Goal: Communication & Community: Share content

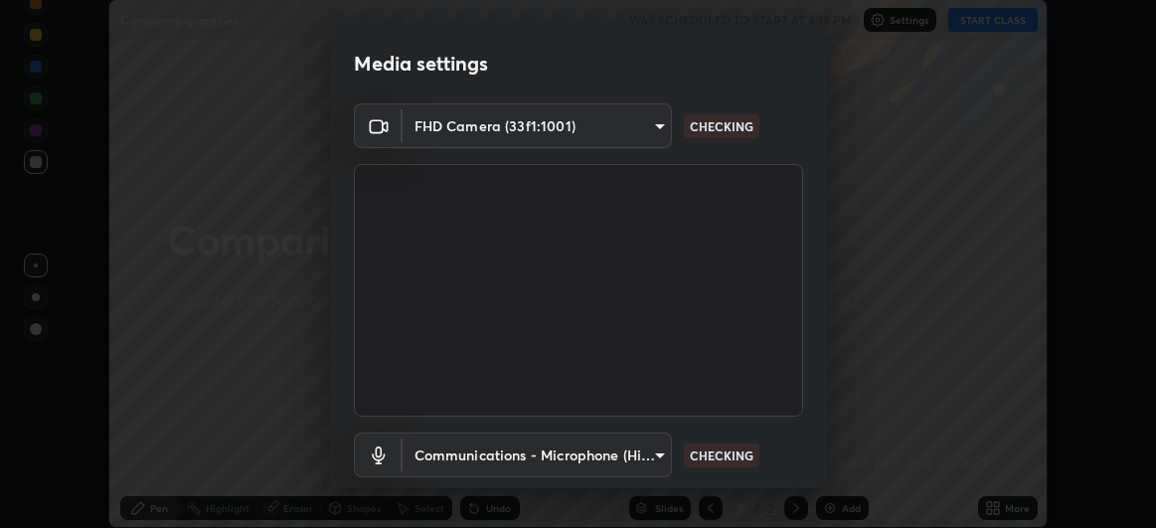
scroll to position [122, 0]
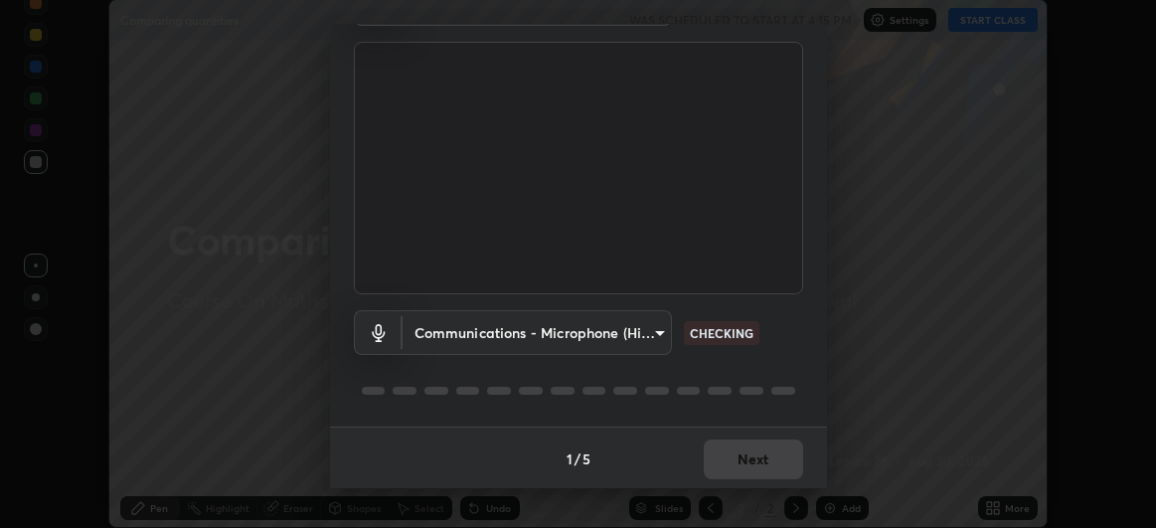
click at [632, 336] on body "Erase all Comparing quantities WAS SCHEDULED TO START AT 4:15 PM Settings START…" at bounding box center [578, 264] width 1156 height 528
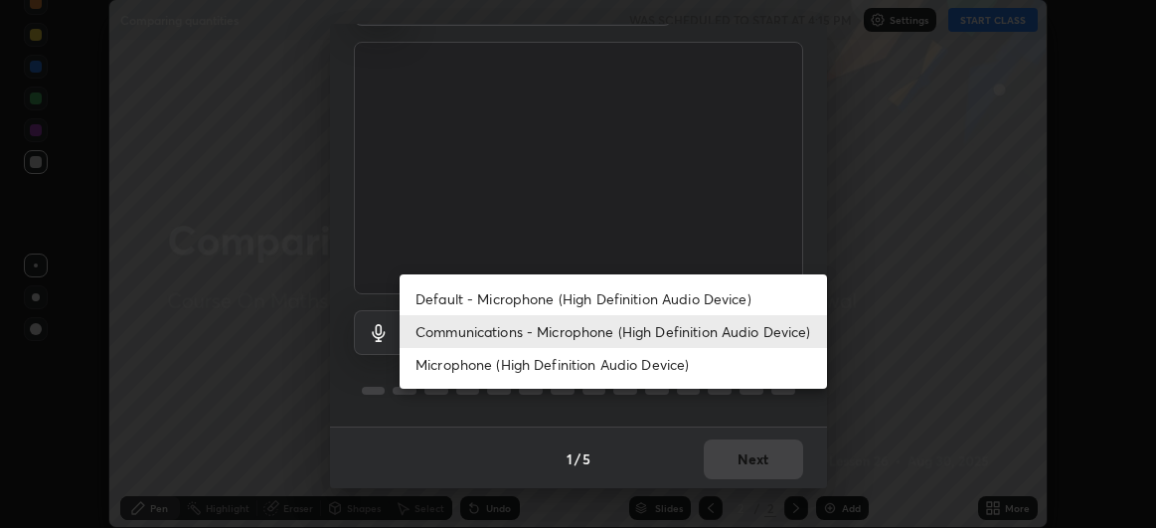
click at [790, 411] on div at bounding box center [578, 264] width 1156 height 528
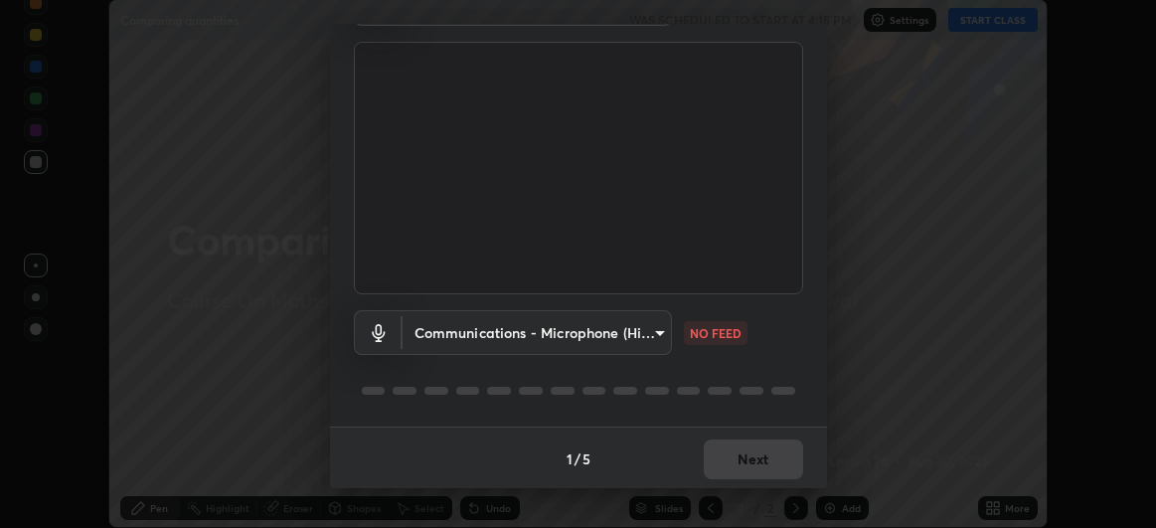
click at [639, 335] on body "Erase all Comparing quantities WAS SCHEDULED TO START AT 4:15 PM Settings START…" at bounding box center [578, 264] width 1156 height 528
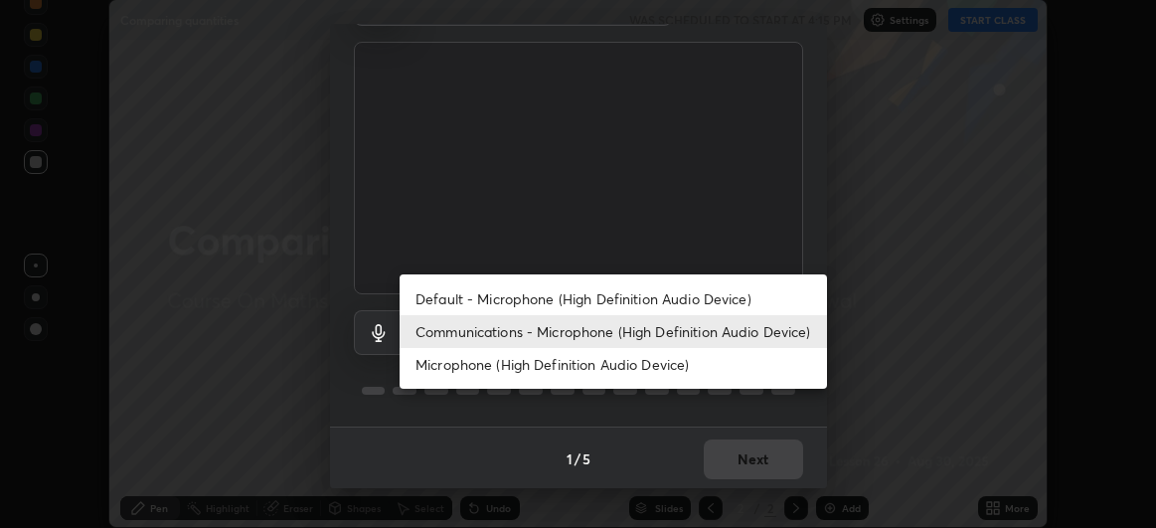
click at [685, 302] on li "Default - Microphone (High Definition Audio Device)" at bounding box center [613, 298] width 427 height 33
type input "default"
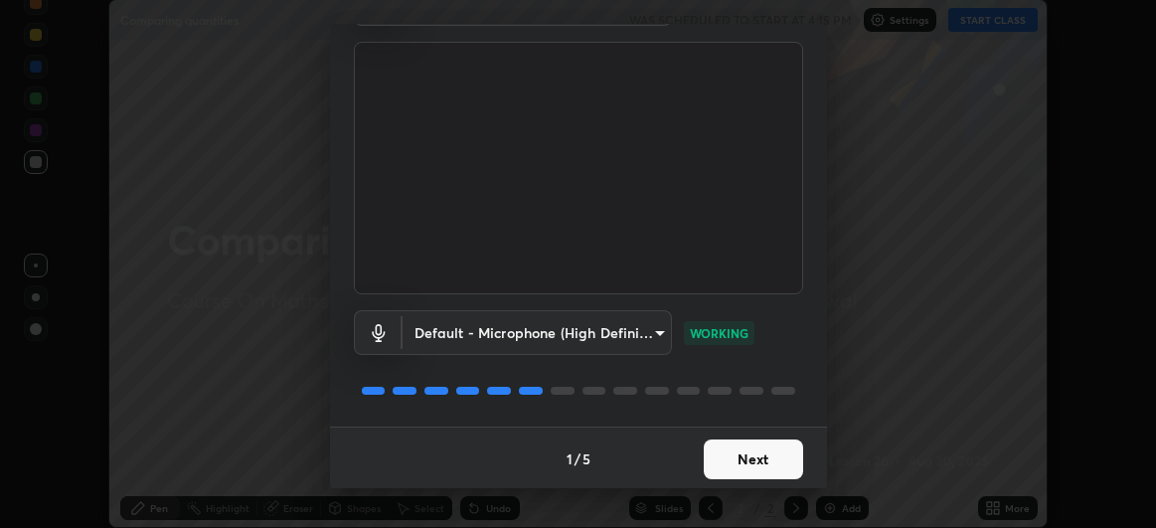
click at [768, 455] on button "Next" at bounding box center [753, 459] width 99 height 40
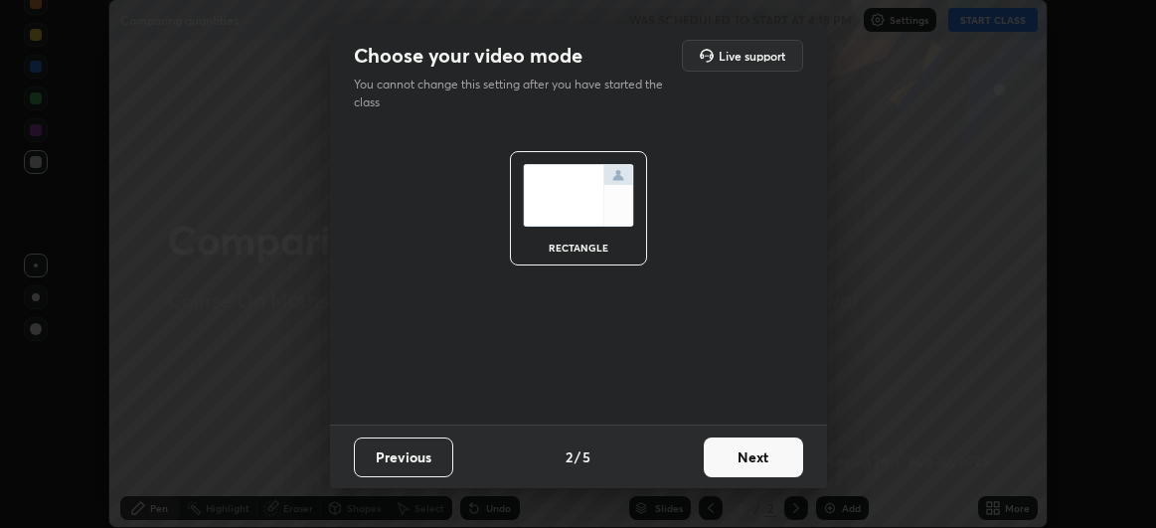
scroll to position [0, 0]
click at [774, 455] on button "Next" at bounding box center [753, 457] width 99 height 40
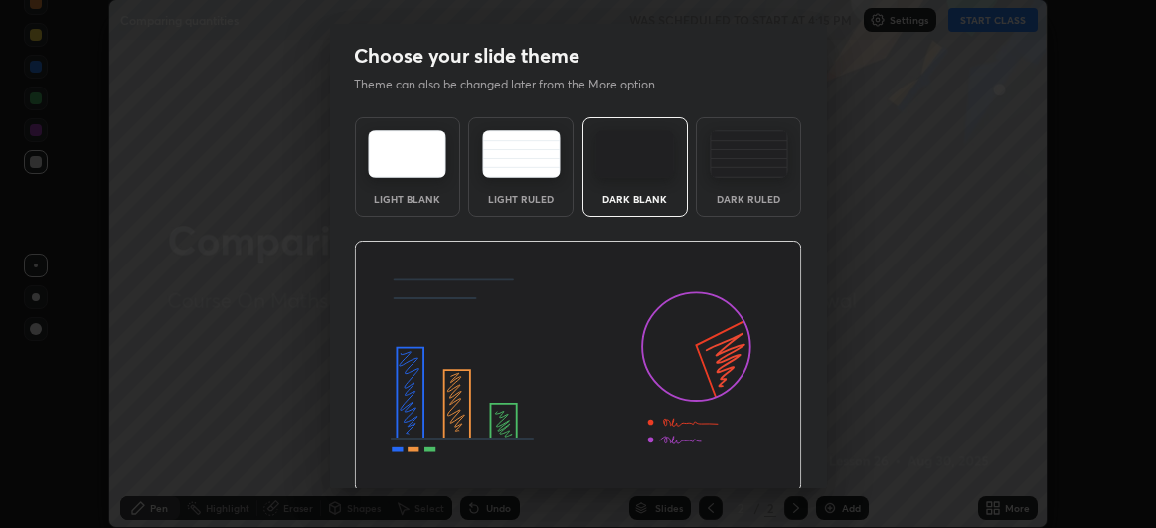
scroll to position [67, 0]
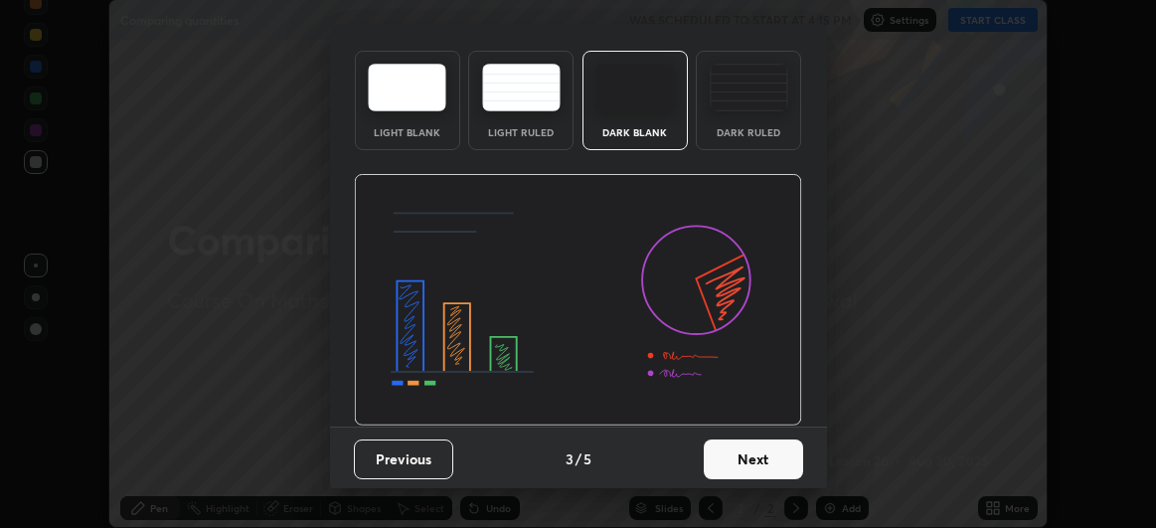
click at [764, 455] on button "Next" at bounding box center [753, 459] width 99 height 40
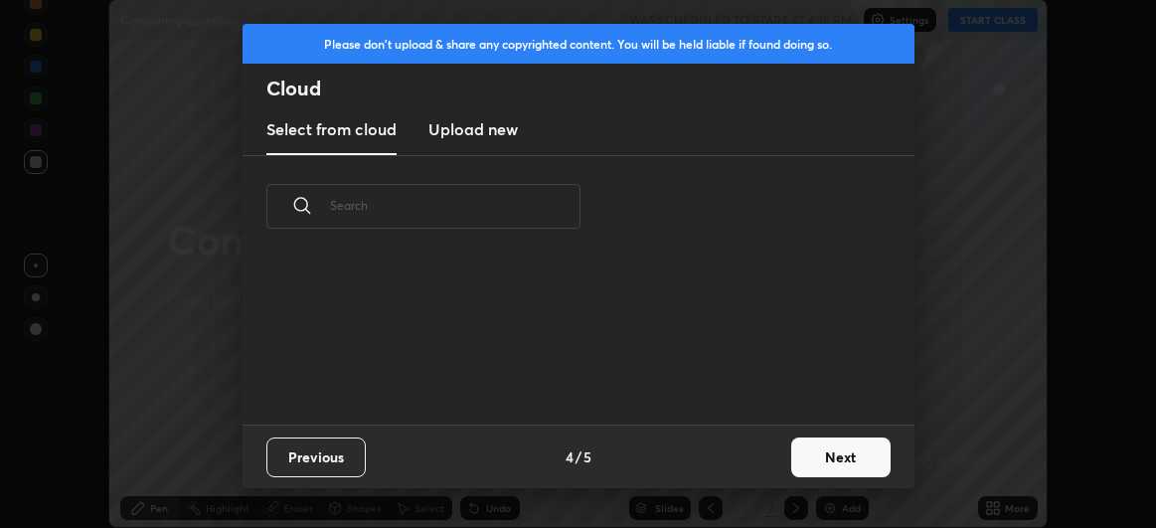
scroll to position [6, 10]
click at [818, 473] on button "Next" at bounding box center [840, 457] width 99 height 40
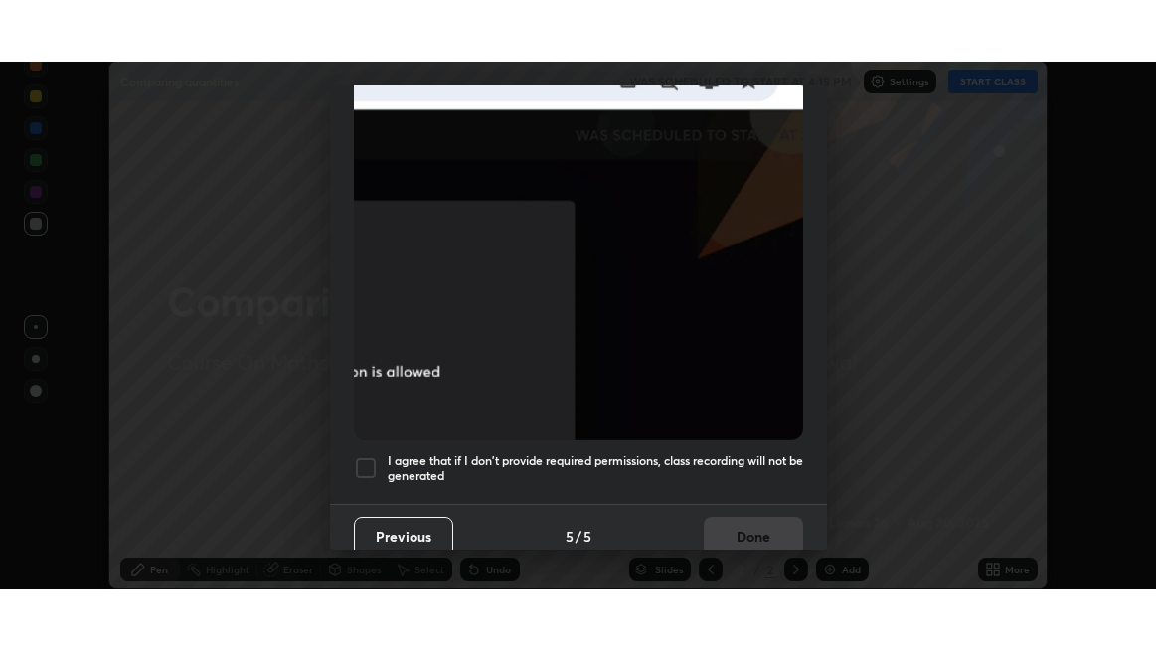
scroll to position [529, 0]
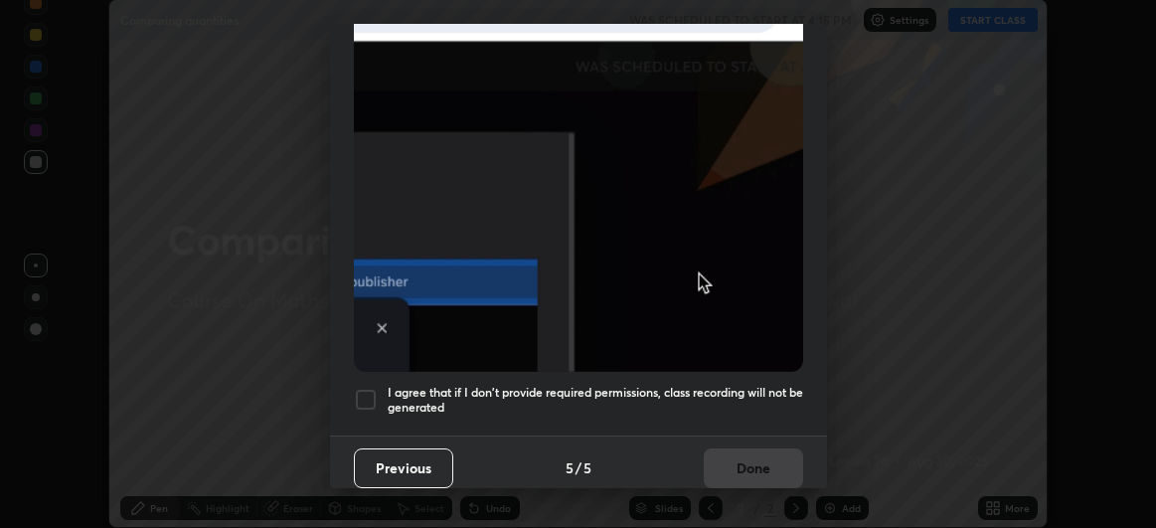
click at [374, 391] on div at bounding box center [366, 400] width 24 height 24
click at [760, 453] on button "Done" at bounding box center [753, 468] width 99 height 40
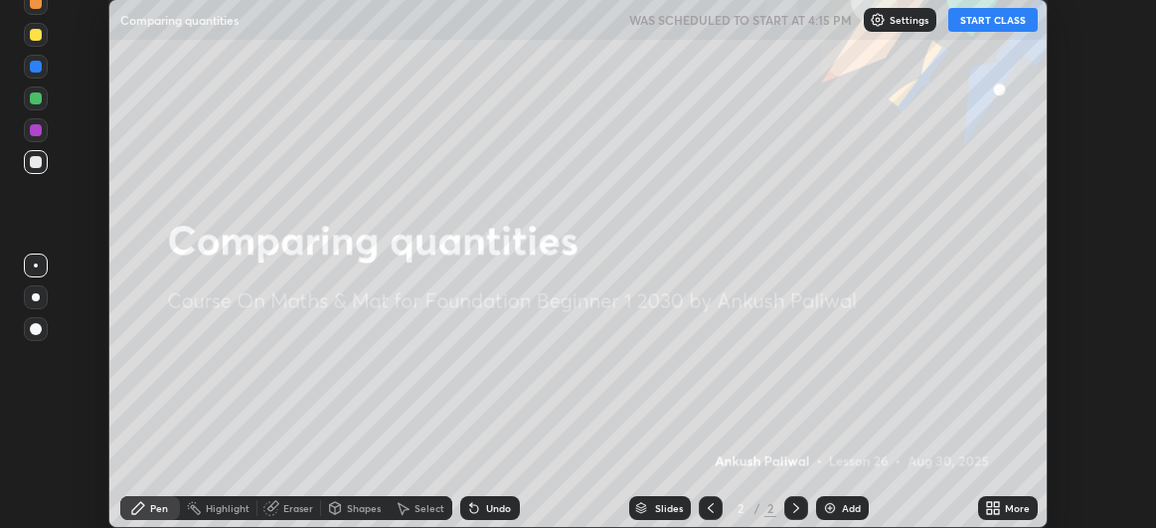
click at [998, 20] on button "START CLASS" at bounding box center [992, 20] width 89 height 24
click at [1012, 510] on div "More" at bounding box center [1017, 508] width 25 height 10
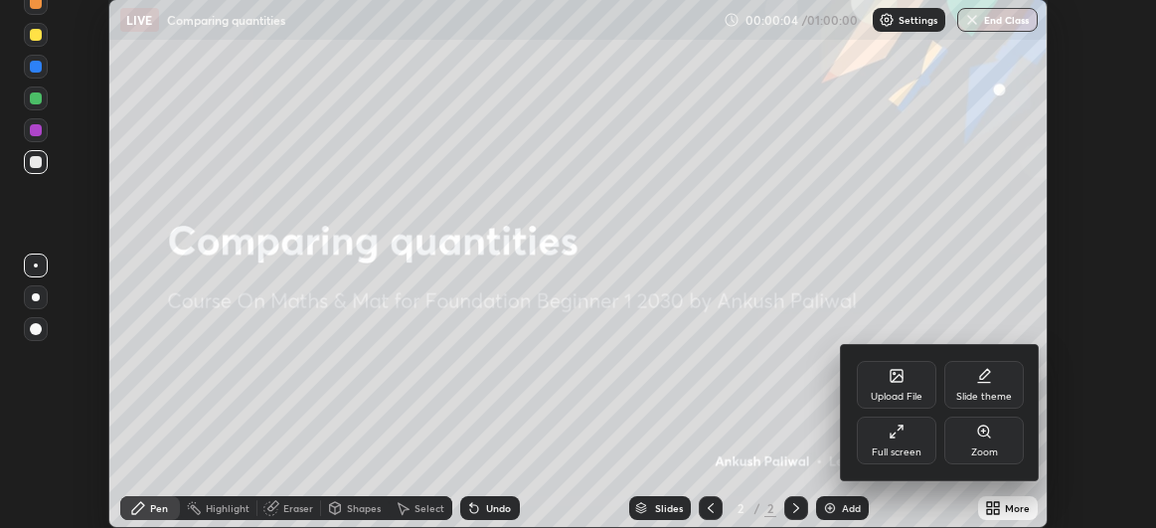
click at [907, 439] on div "Full screen" at bounding box center [897, 440] width 80 height 48
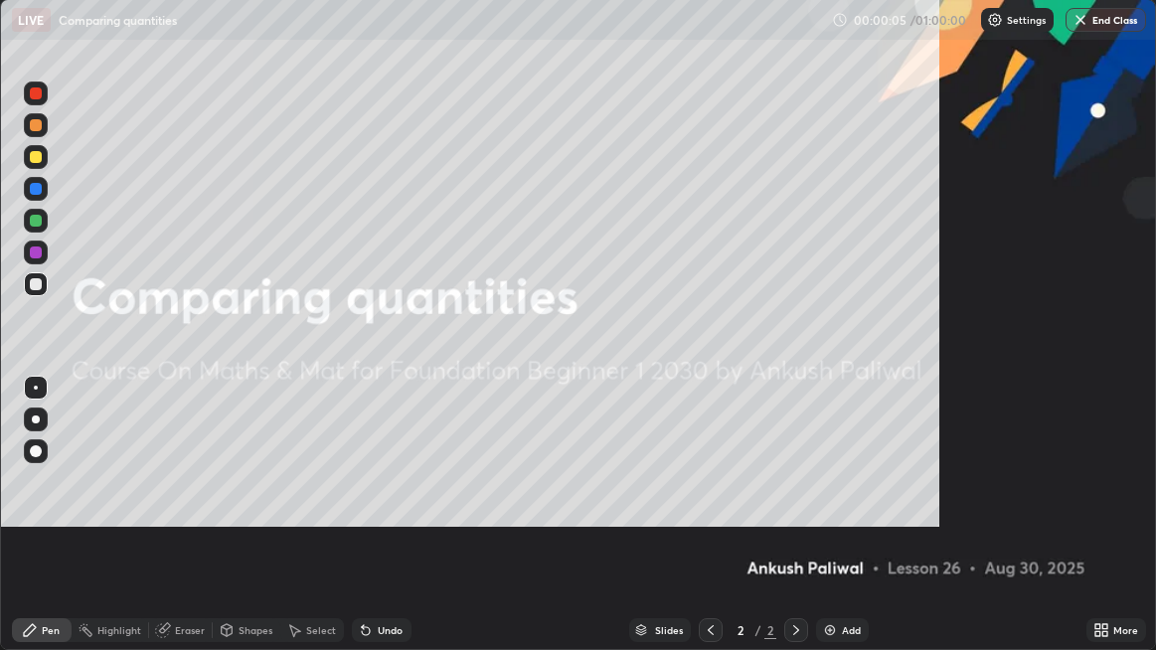
scroll to position [650, 1156]
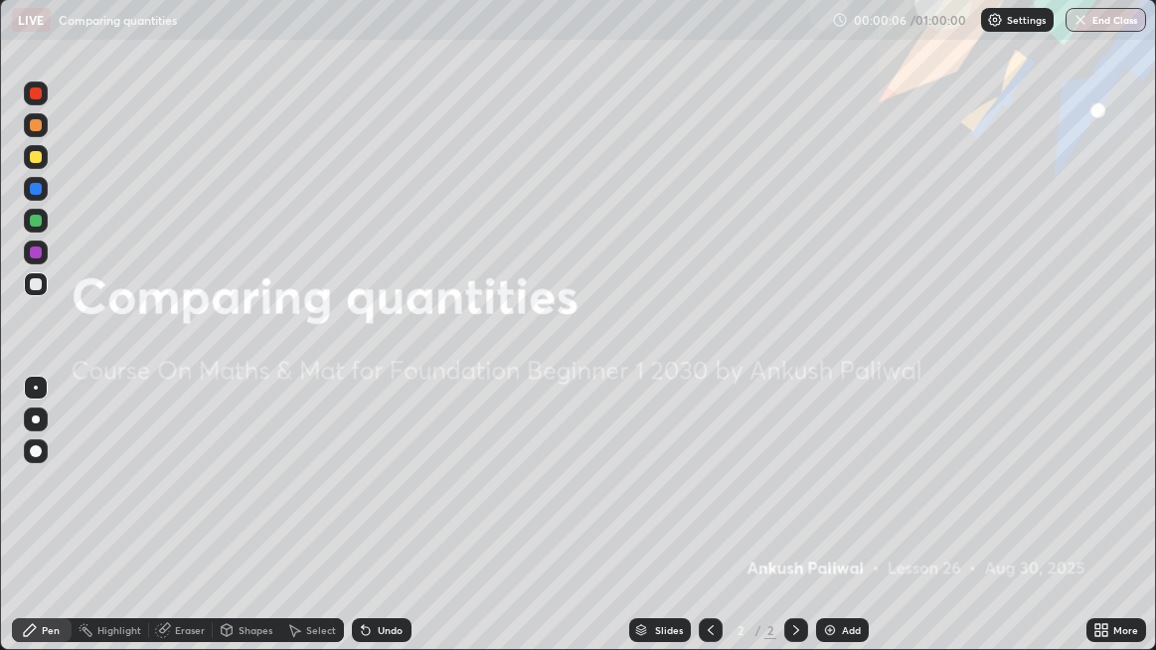
click at [831, 527] on img at bounding box center [830, 630] width 16 height 16
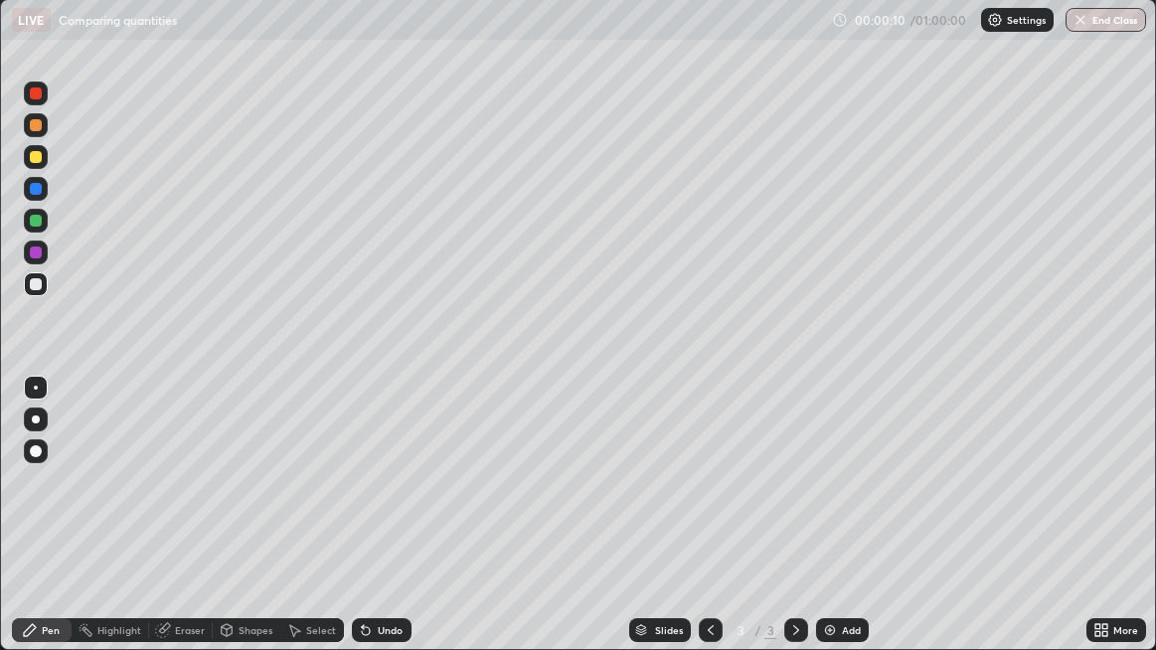
click at [38, 94] on div at bounding box center [36, 93] width 12 height 12
click at [835, 527] on img at bounding box center [830, 630] width 16 height 16
click at [35, 188] on div at bounding box center [36, 189] width 12 height 12
click at [41, 285] on div at bounding box center [36, 284] width 12 height 12
click at [837, 527] on div "Add" at bounding box center [842, 630] width 53 height 24
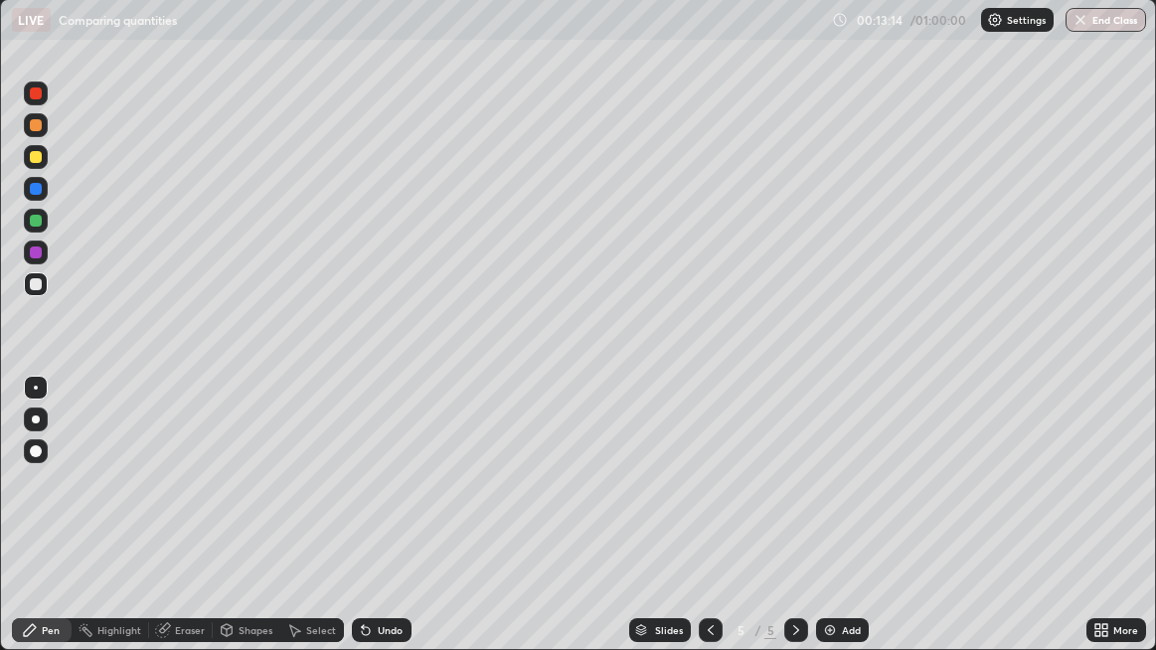
click at [845, 527] on div "Add" at bounding box center [842, 630] width 53 height 24
click at [835, 527] on img at bounding box center [830, 630] width 16 height 16
click at [46, 223] on div at bounding box center [36, 221] width 24 height 24
click at [378, 527] on div "Undo" at bounding box center [390, 630] width 25 height 10
click at [383, 527] on div "Undo" at bounding box center [390, 630] width 25 height 10
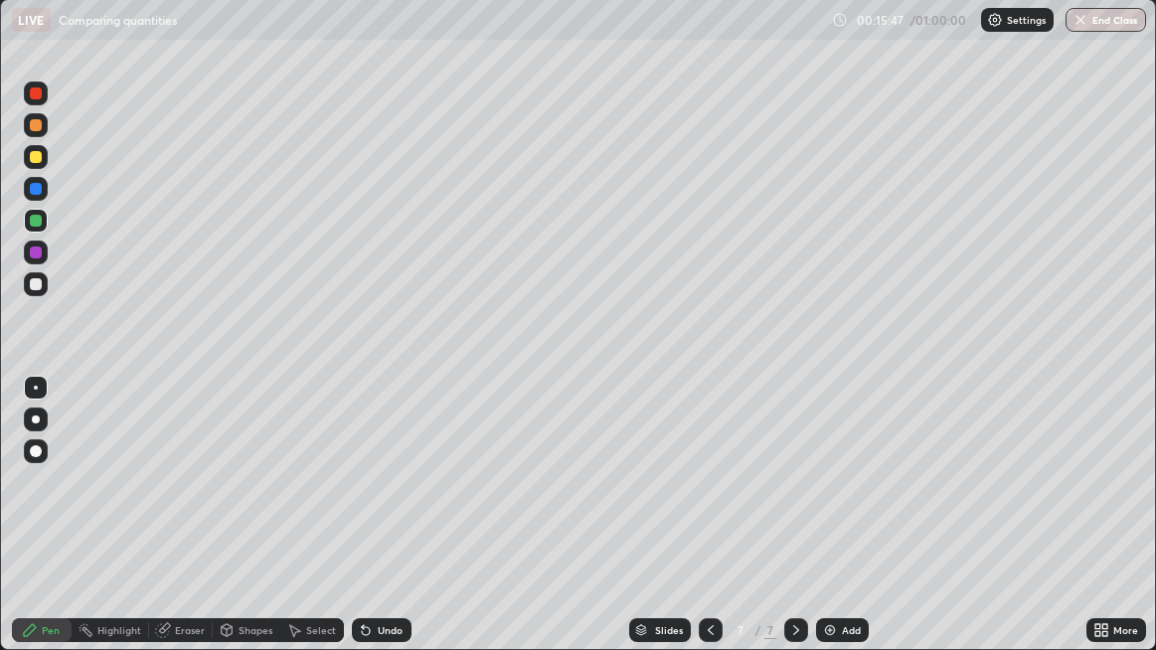
click at [387, 527] on div "Undo" at bounding box center [390, 630] width 25 height 10
click at [372, 527] on div "Undo" at bounding box center [382, 630] width 60 height 24
click at [373, 527] on div "Undo" at bounding box center [382, 630] width 60 height 24
click at [374, 527] on div "Undo" at bounding box center [382, 630] width 60 height 24
click at [378, 527] on div "Undo" at bounding box center [390, 630] width 25 height 10
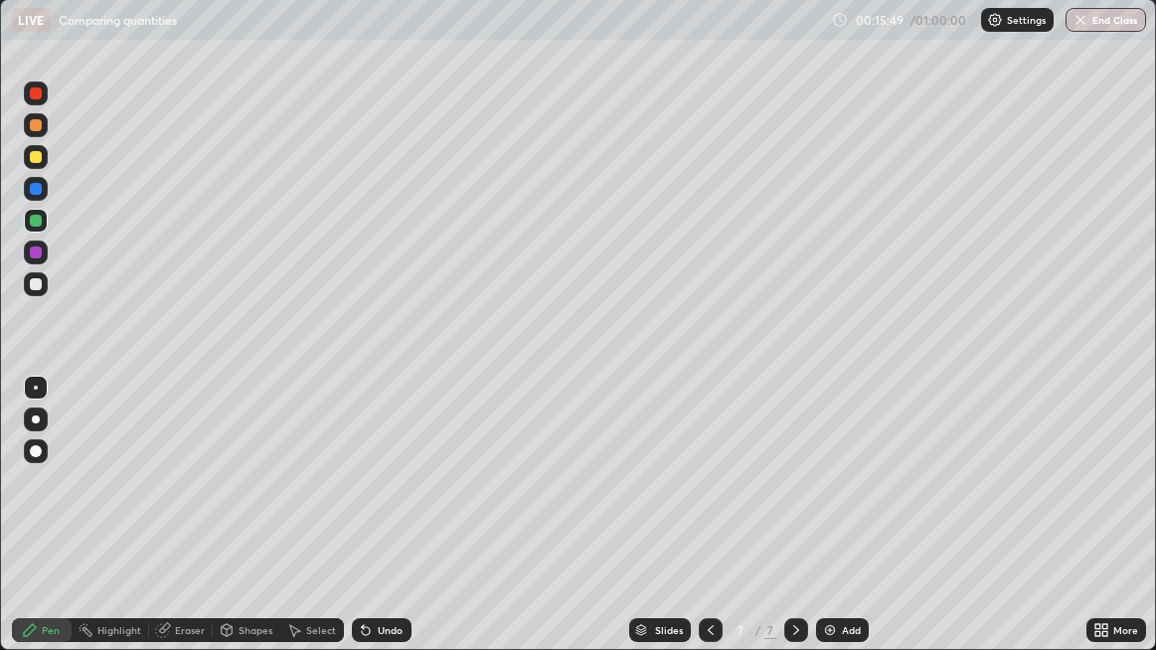
click at [379, 527] on div "Undo" at bounding box center [390, 630] width 25 height 10
click at [381, 527] on div "Undo" at bounding box center [390, 630] width 25 height 10
click at [379, 527] on div "Undo" at bounding box center [390, 630] width 25 height 10
click at [378, 527] on div "Undo" at bounding box center [390, 630] width 25 height 10
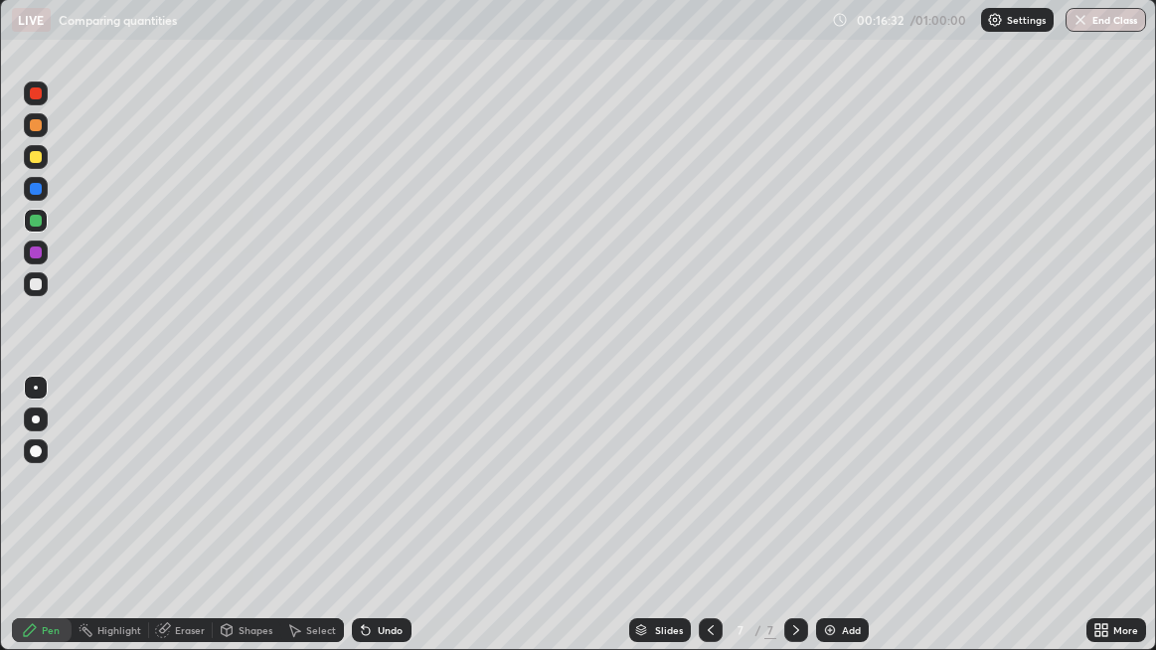
click at [378, 527] on div "Undo" at bounding box center [390, 630] width 25 height 10
click at [380, 527] on div "Undo" at bounding box center [390, 630] width 25 height 10
click at [381, 527] on div "Undo" at bounding box center [390, 630] width 25 height 10
click at [383, 527] on div "Undo" at bounding box center [390, 630] width 25 height 10
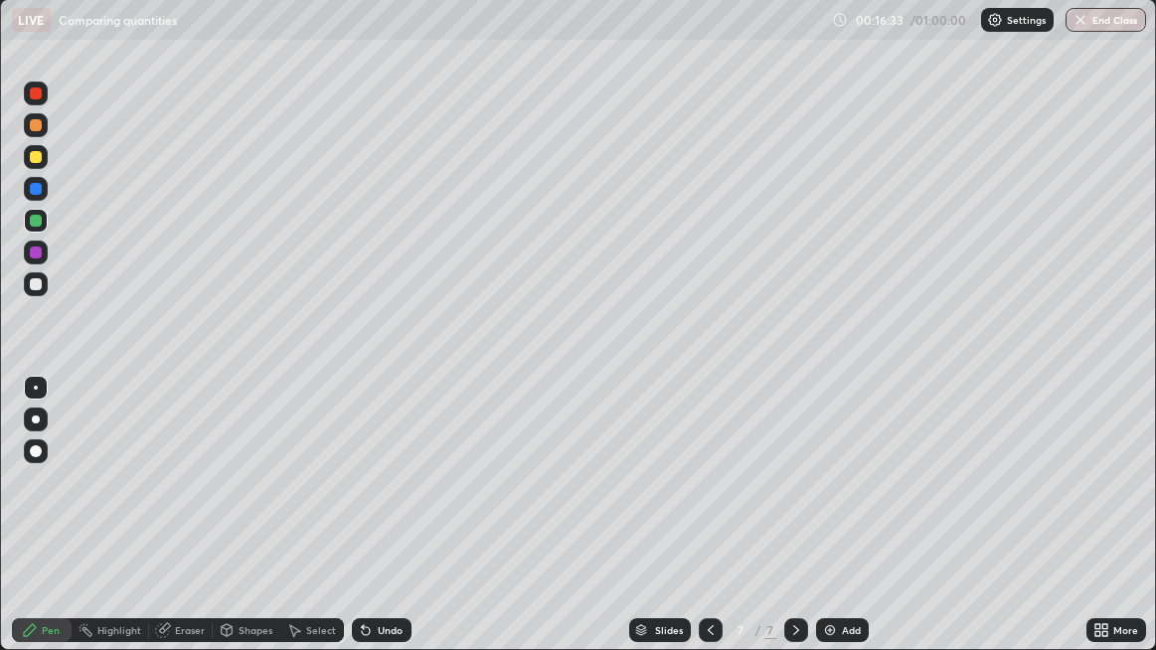
click at [382, 527] on div "Undo" at bounding box center [390, 630] width 25 height 10
click at [383, 527] on div "Undo" at bounding box center [390, 630] width 25 height 10
click at [384, 527] on div "Undo" at bounding box center [390, 630] width 25 height 10
click at [386, 527] on div "Undo" at bounding box center [390, 630] width 25 height 10
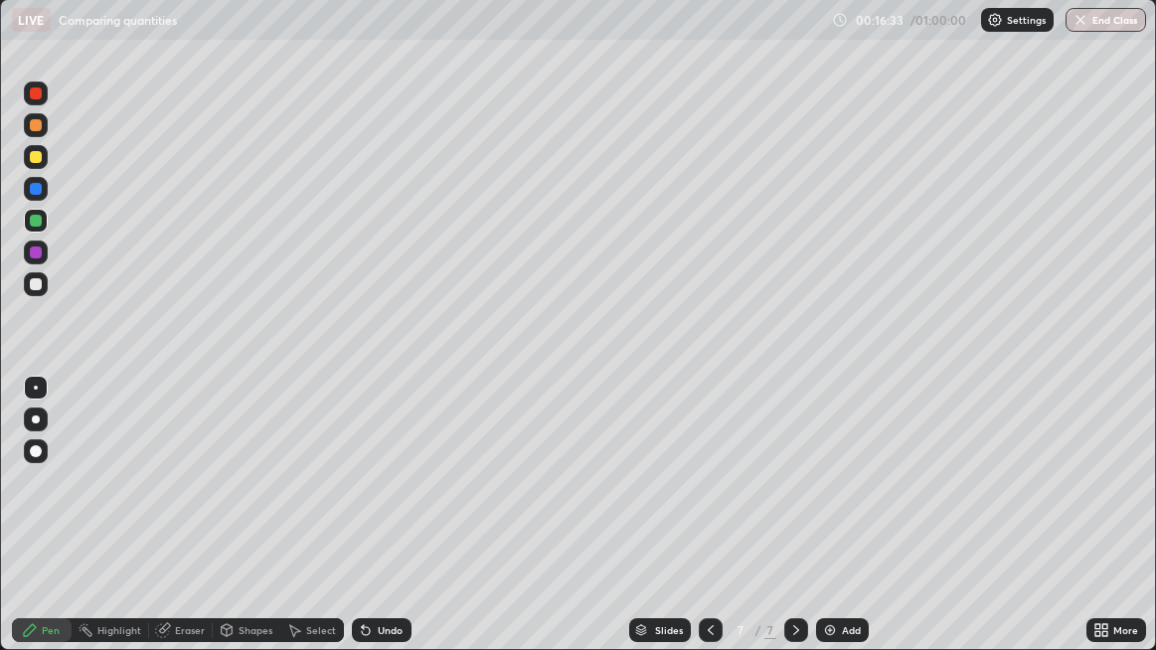
click at [387, 527] on div "Undo" at bounding box center [390, 630] width 25 height 10
click at [388, 527] on div "Undo" at bounding box center [390, 630] width 25 height 10
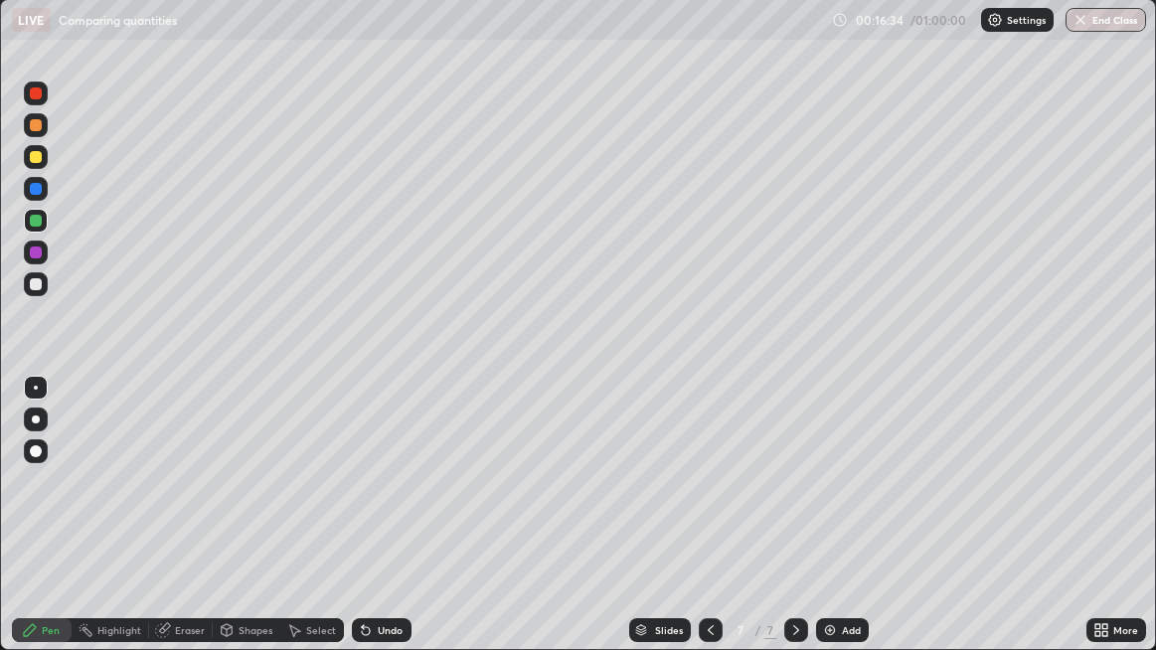
click at [386, 527] on div "Undo" at bounding box center [390, 630] width 25 height 10
click at [387, 527] on div "Undo" at bounding box center [390, 630] width 25 height 10
click at [42, 257] on div at bounding box center [36, 252] width 24 height 24
click at [842, 527] on div "Add" at bounding box center [851, 630] width 19 height 10
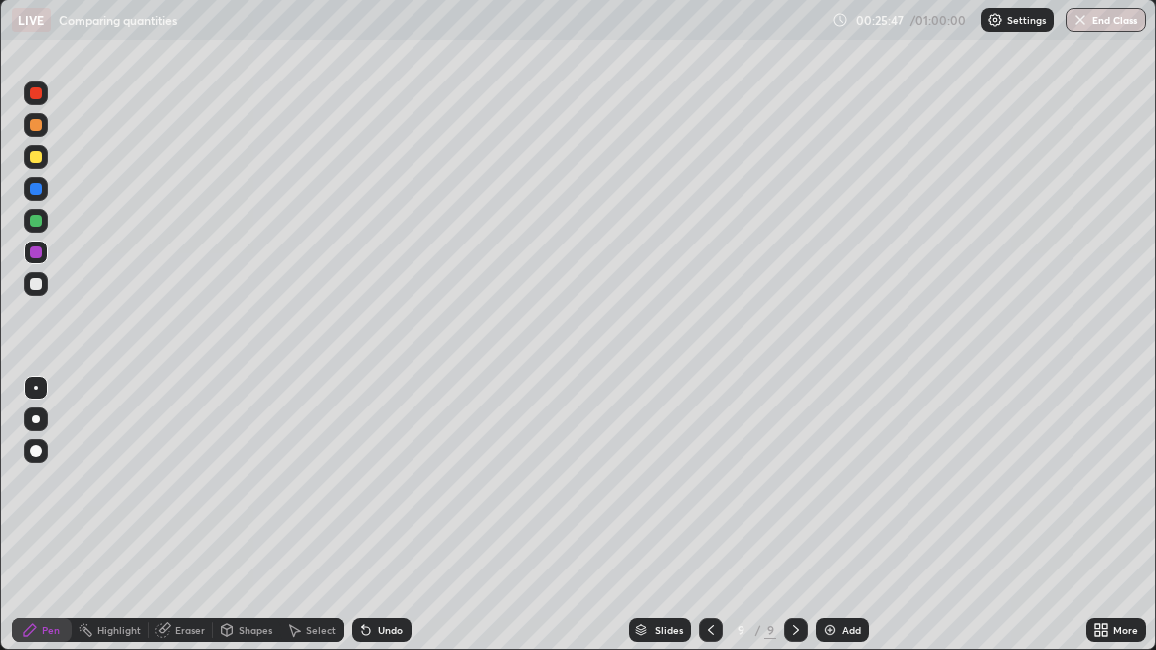
click at [37, 129] on div at bounding box center [36, 125] width 12 height 12
click at [378, 527] on div "Undo" at bounding box center [382, 630] width 60 height 24
click at [366, 527] on icon at bounding box center [366, 631] width 8 height 8
click at [168, 527] on icon at bounding box center [163, 630] width 16 height 16
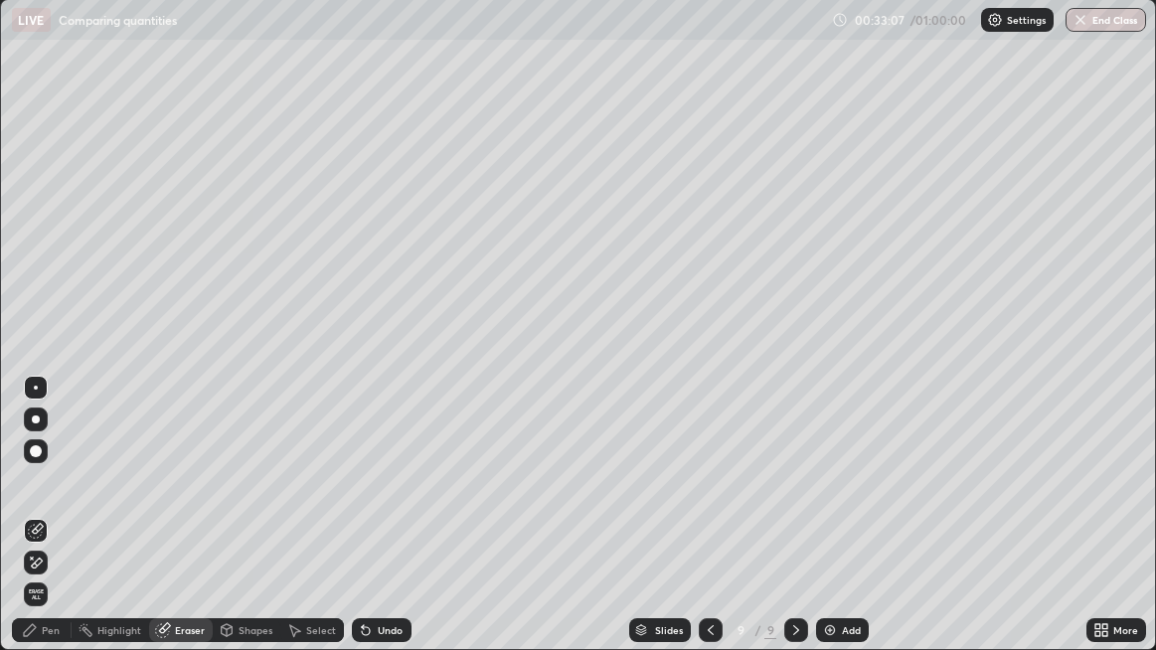
click at [39, 527] on div "Pen" at bounding box center [42, 630] width 60 height 24
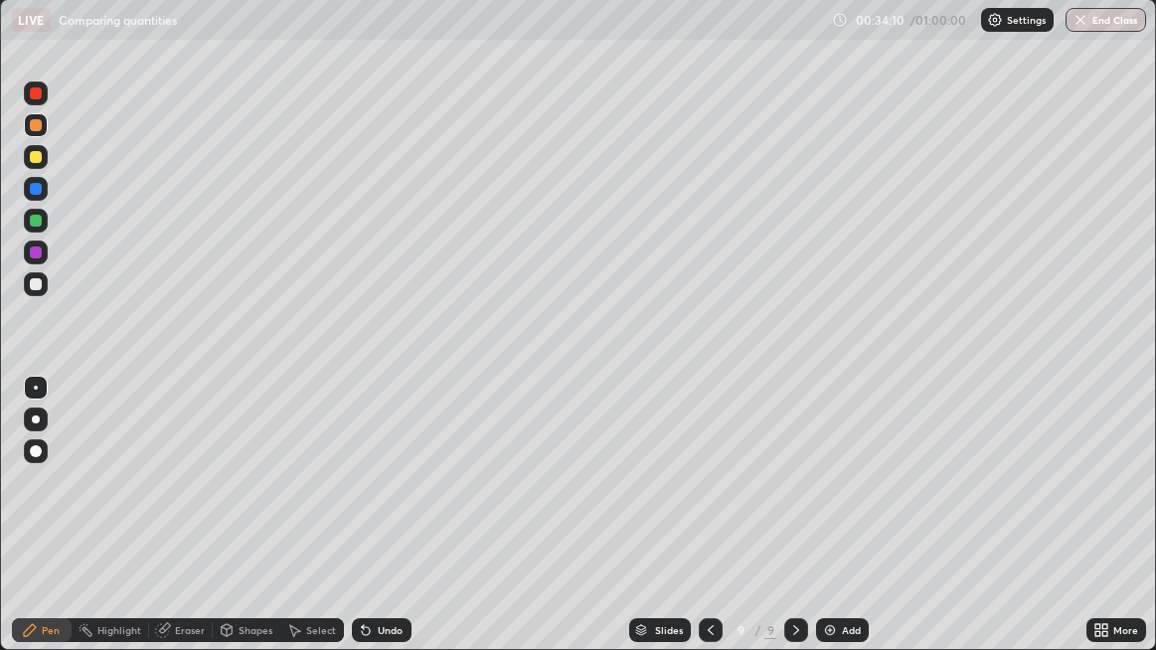
click at [175, 527] on div "Eraser" at bounding box center [190, 630] width 30 height 10
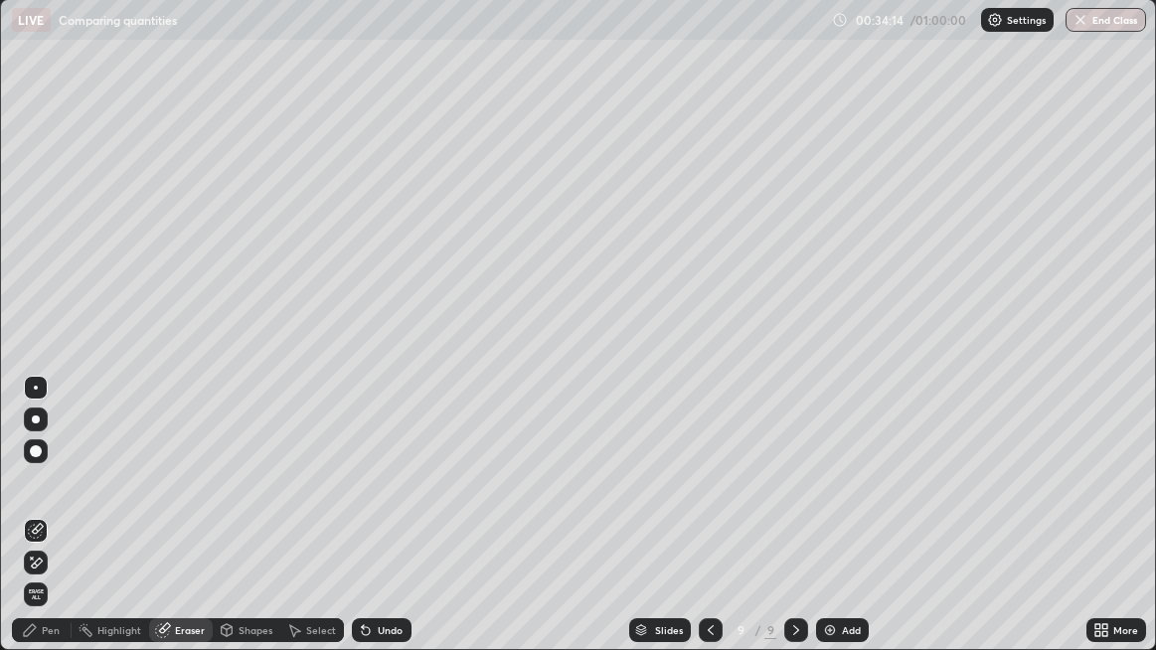
click at [37, 527] on icon at bounding box center [30, 630] width 16 height 16
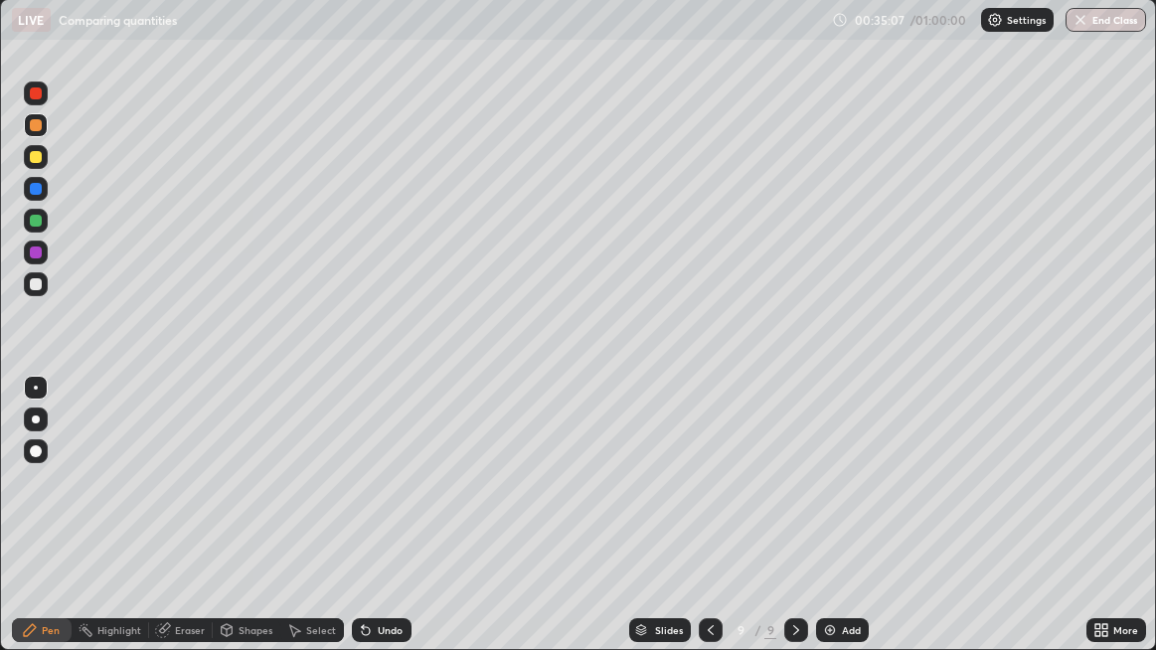
click at [362, 527] on icon at bounding box center [366, 631] width 8 height 8
click at [364, 527] on icon at bounding box center [366, 631] width 8 height 8
click at [165, 527] on icon at bounding box center [164, 628] width 11 height 10
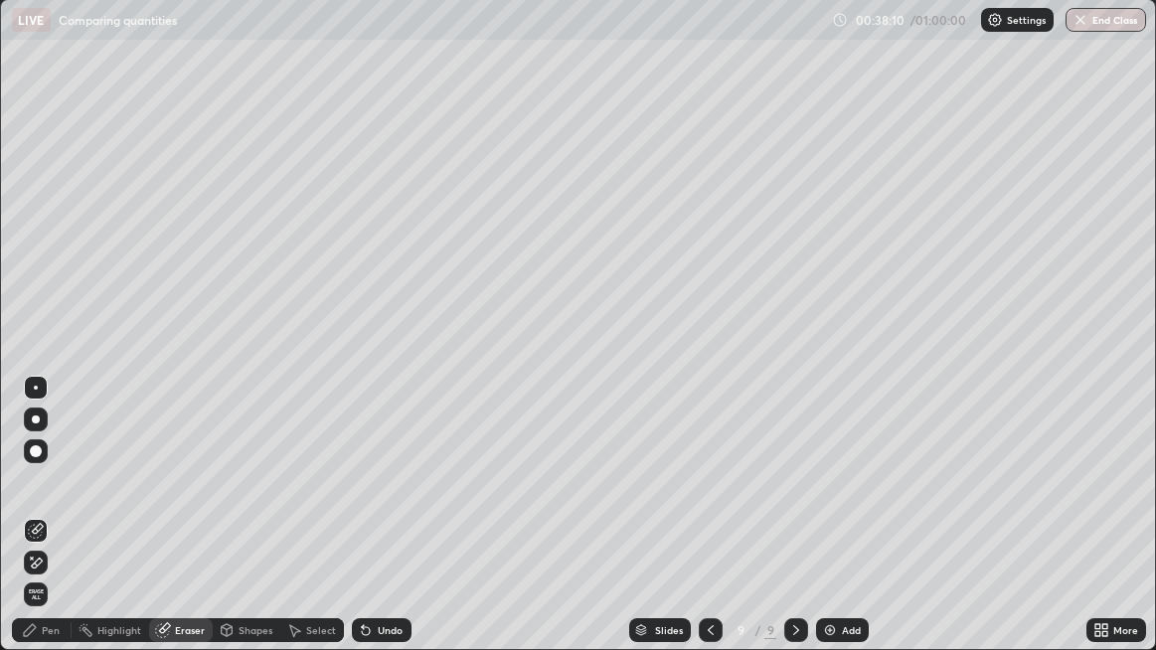
click at [26, 527] on icon at bounding box center [30, 630] width 16 height 16
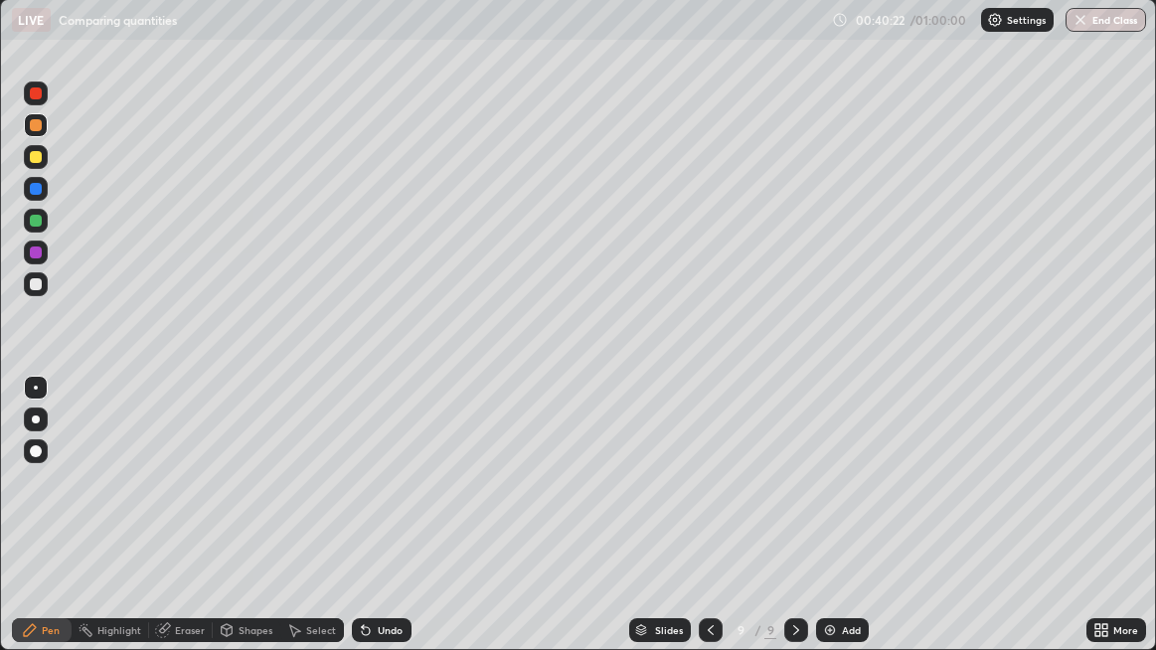
click at [367, 527] on icon at bounding box center [366, 631] width 8 height 8
click at [362, 527] on icon at bounding box center [363, 626] width 2 height 2
click at [365, 527] on icon at bounding box center [366, 631] width 8 height 8
click at [831, 527] on img at bounding box center [830, 630] width 16 height 16
click at [366, 527] on div "Undo" at bounding box center [382, 630] width 60 height 24
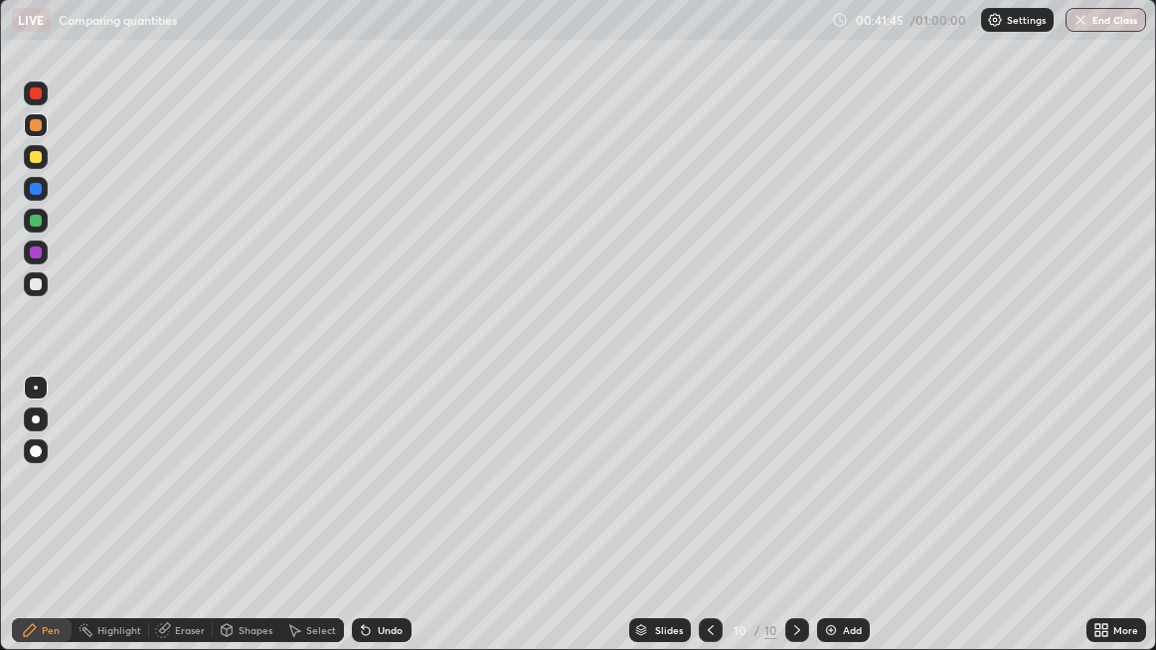
click at [367, 527] on div "Undo" at bounding box center [382, 630] width 60 height 24
click at [366, 527] on div "Undo" at bounding box center [382, 630] width 60 height 24
click at [1102, 20] on button "End Class" at bounding box center [1105, 20] width 80 height 24
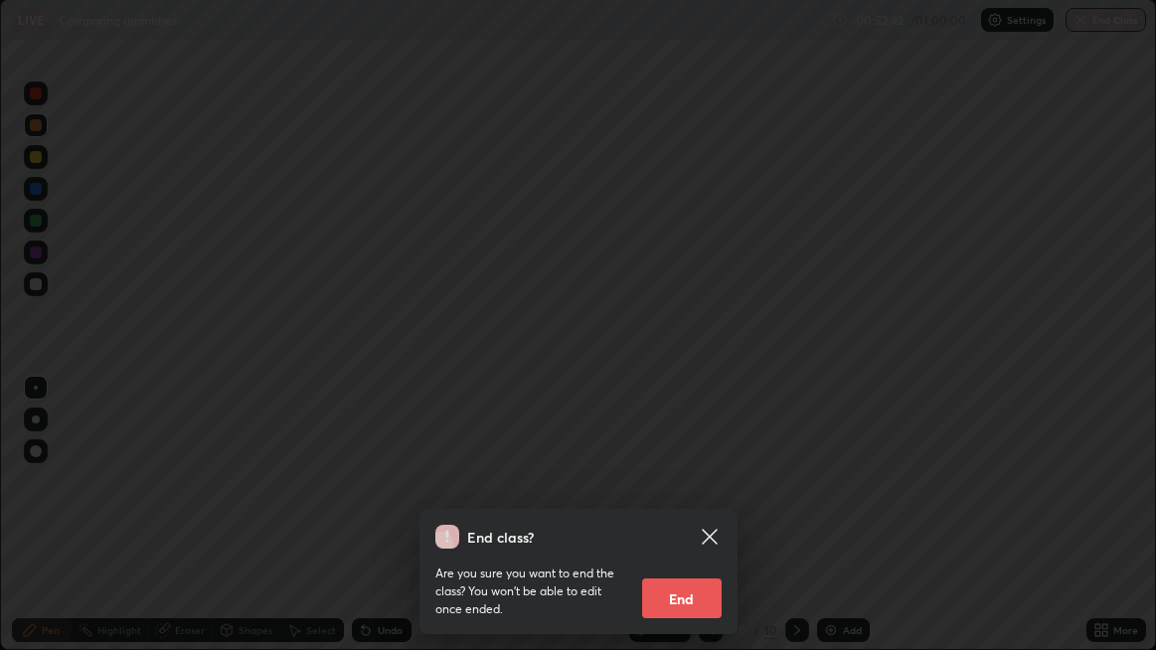
click at [696, 527] on button "End" at bounding box center [682, 598] width 80 height 40
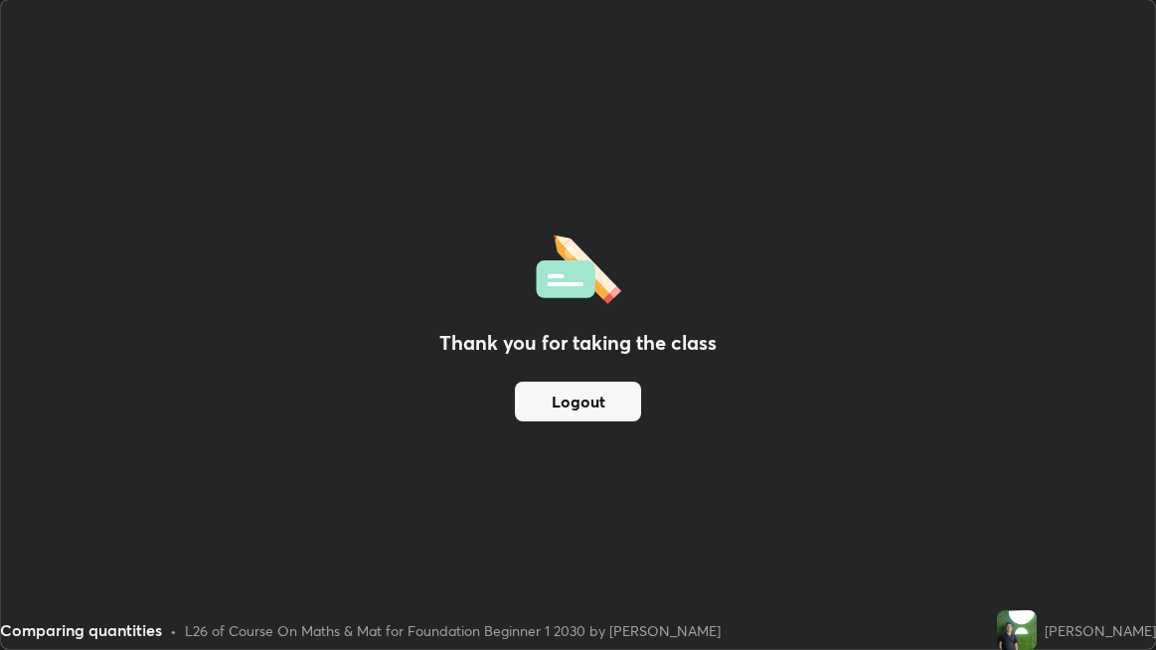
click at [587, 403] on button "Logout" at bounding box center [578, 402] width 126 height 40
